Goal: Obtain resource: Download file/media

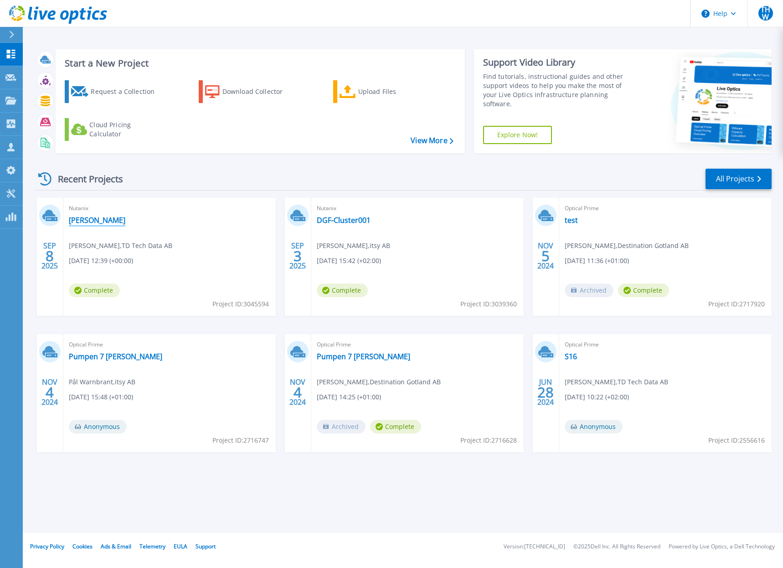
click at [78, 218] on link "[PERSON_NAME]" at bounding box center [97, 220] width 57 height 9
click at [281, 28] on div "Start a New Project Request a Collection Download Collector Upload Files Cloud …" at bounding box center [403, 266] width 761 height 533
click at [86, 222] on link "[PERSON_NAME]" at bounding box center [97, 220] width 57 height 9
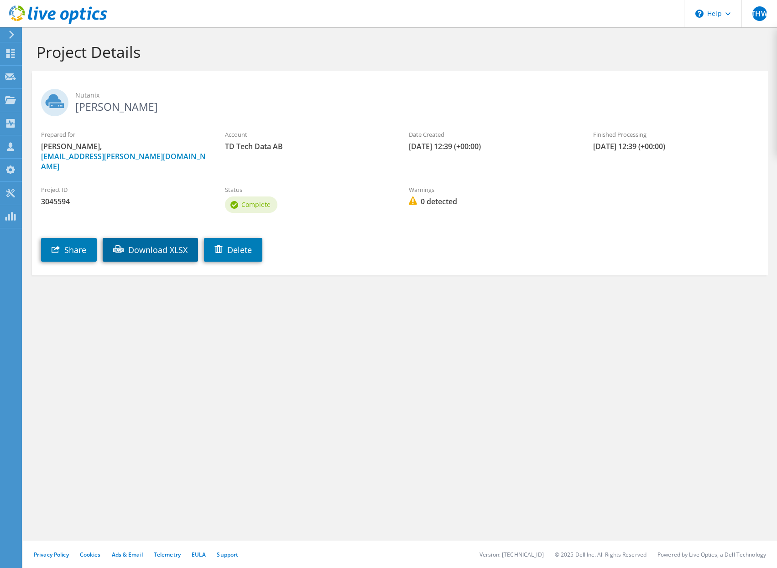
click at [156, 241] on link "Download XLSX" at bounding box center [150, 250] width 95 height 24
click at [534, 46] on h1 "Project Details" at bounding box center [397, 51] width 722 height 19
